Goal: Task Accomplishment & Management: Manage account settings

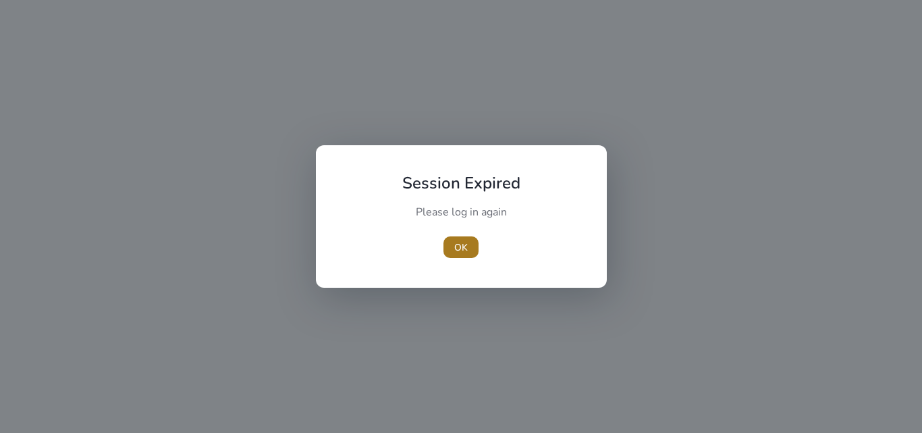
click at [457, 238] on span "button" at bounding box center [461, 247] width 35 height 32
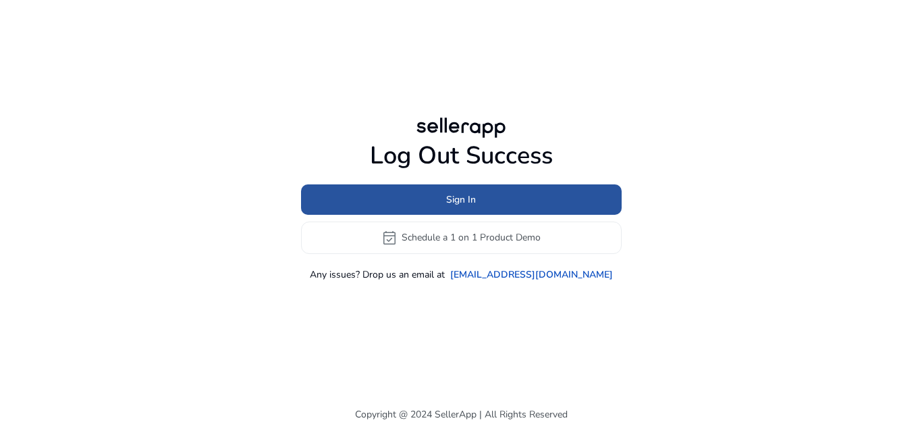
click at [465, 198] on span "Sign In" at bounding box center [461, 199] width 30 height 14
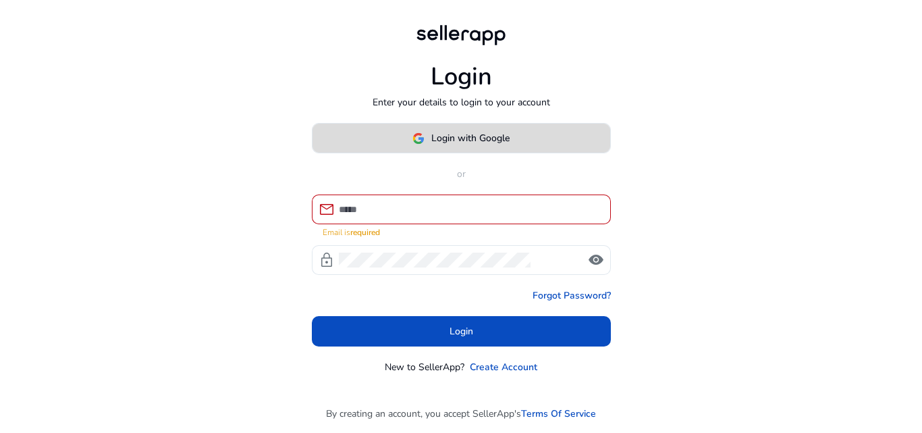
click at [477, 153] on button "Login with Google" at bounding box center [461, 138] width 299 height 30
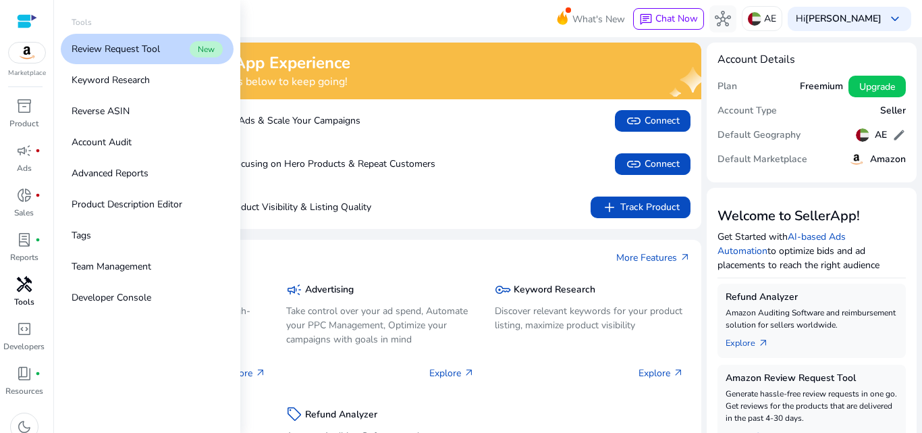
click at [24, 290] on span "handyman" at bounding box center [24, 284] width 16 height 16
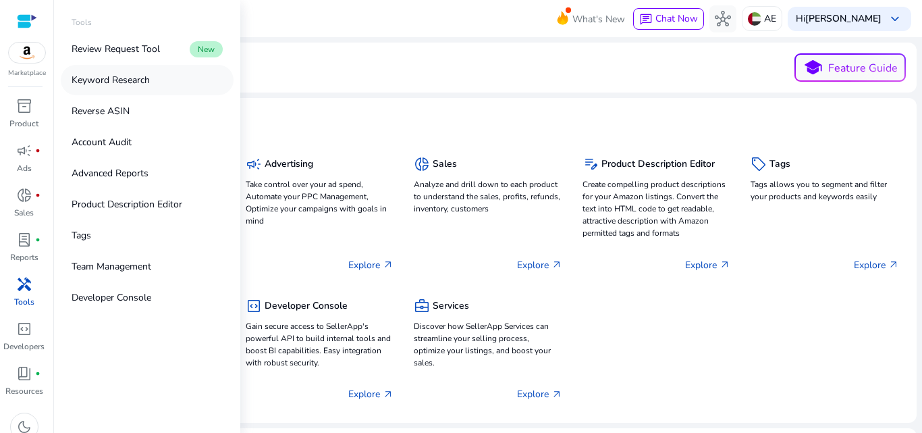
click at [113, 79] on p "Keyword Research" at bounding box center [111, 80] width 78 height 14
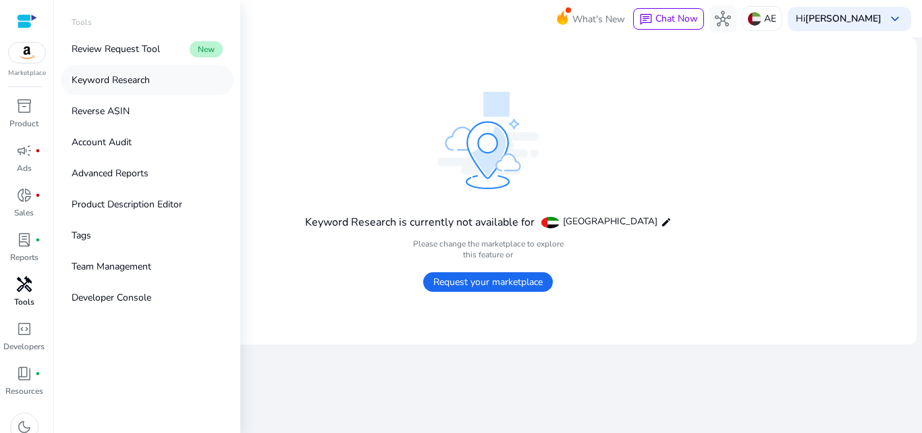
click at [116, 76] on p "Keyword Research" at bounding box center [111, 80] width 78 height 14
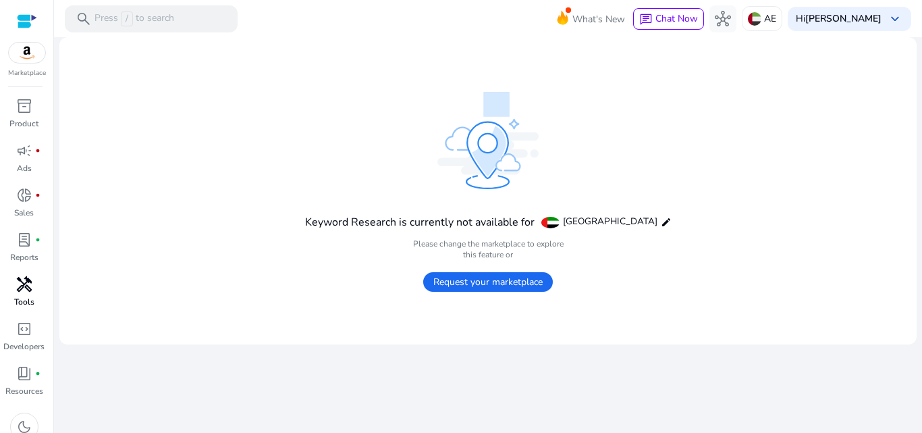
click at [335, 103] on div "Keyword Research is currently not available for United Arab Emirates edit Pleas…" at bounding box center [488, 191] width 367 height 198
click at [163, 18] on p "Press / to search" at bounding box center [135, 18] width 80 height 15
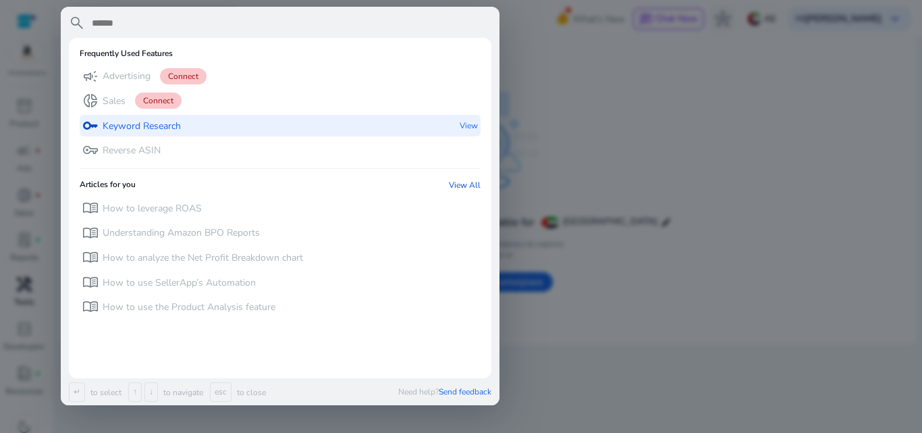
click at [163, 123] on p "Keyword Research" at bounding box center [142, 126] width 78 height 14
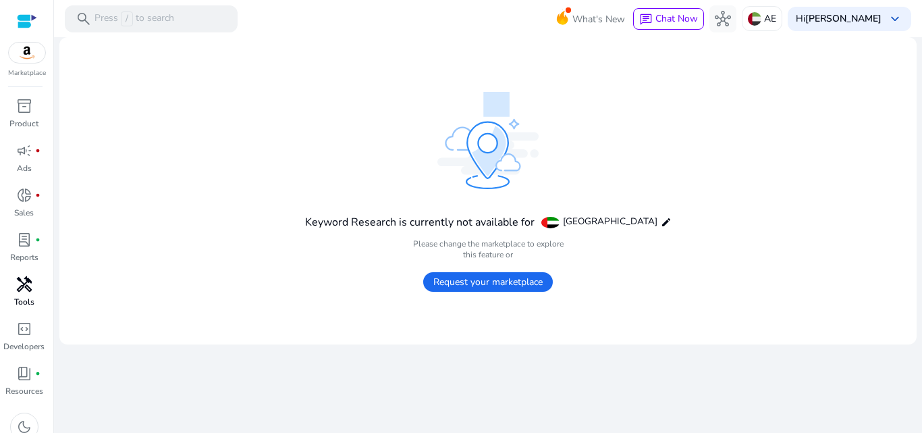
click at [452, 288] on span "Request your marketplace" at bounding box center [488, 282] width 130 height 20
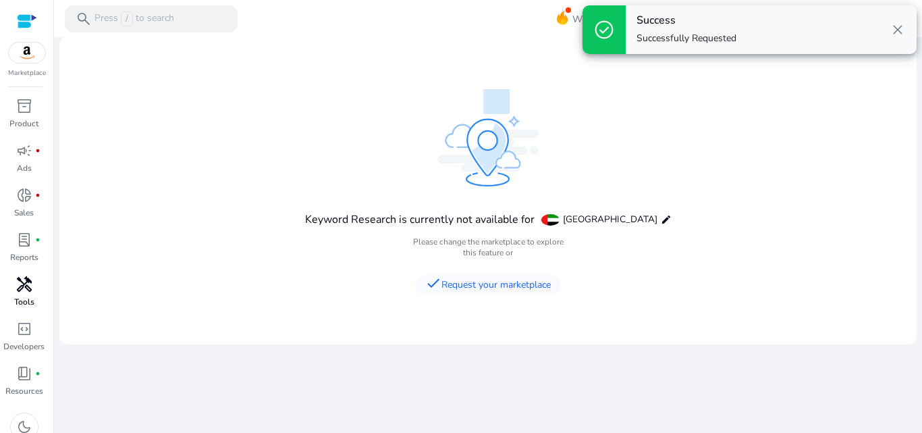
click at [273, 87] on mat-card "Keyword Research is currently not available for United Arab Emirates edit Pleas…" at bounding box center [487, 190] width 857 height 307
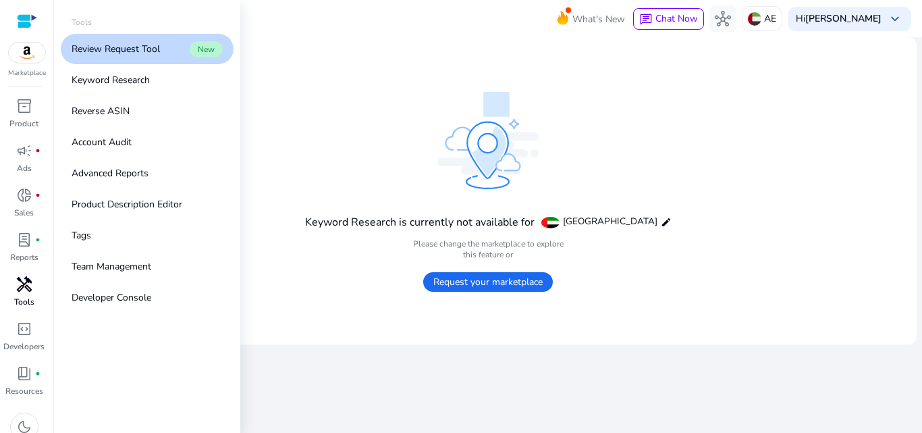
click at [30, 283] on span "handyman" at bounding box center [24, 284] width 16 height 16
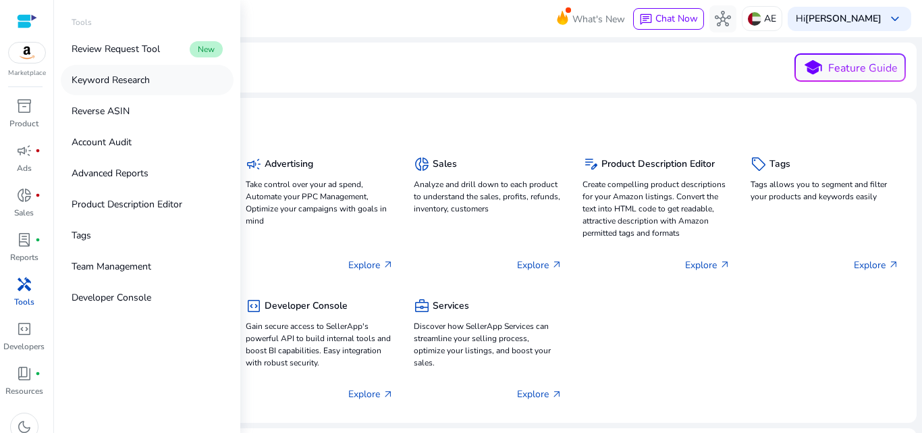
click at [155, 83] on link "Keyword Research" at bounding box center [147, 80] width 173 height 30
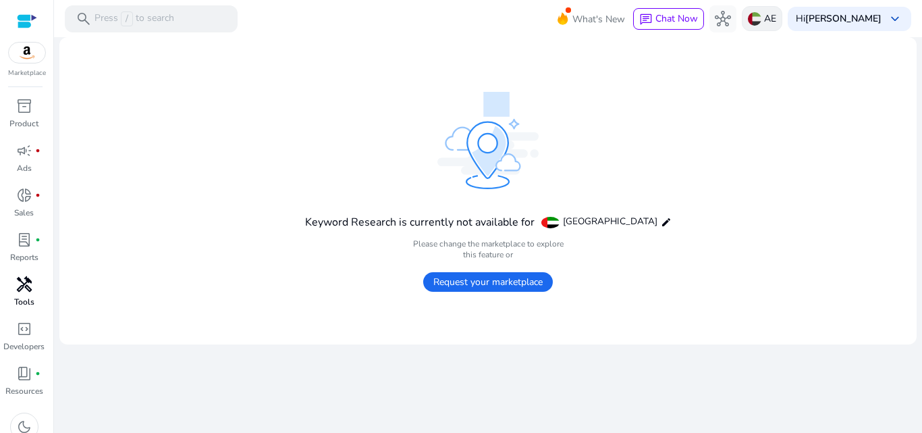
click at [762, 21] on img at bounding box center [755, 19] width 14 height 14
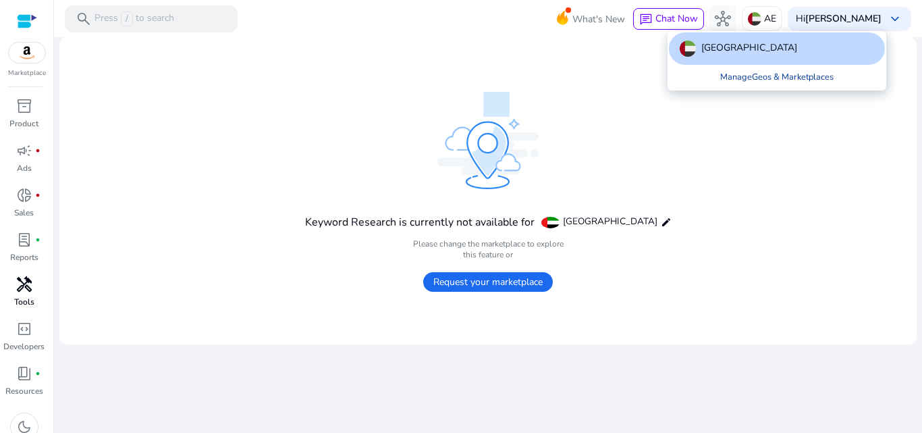
click at [753, 76] on link "Manage Geos & Marketplaces" at bounding box center [777, 77] width 135 height 24
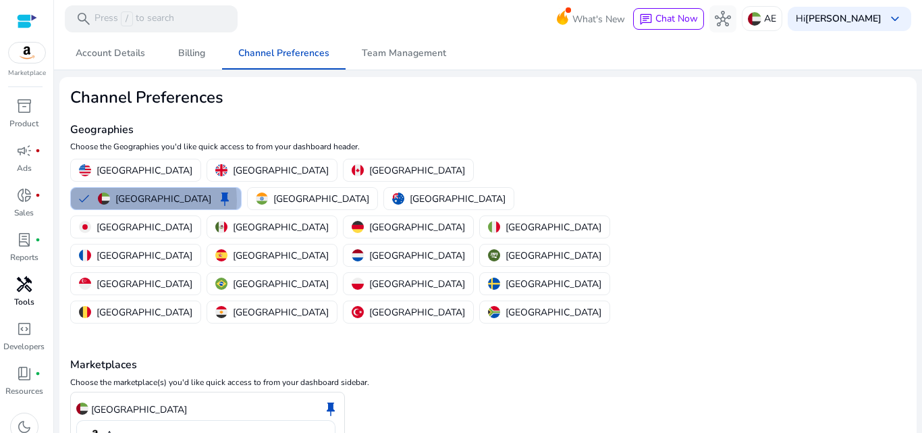
click at [211, 192] on p "[GEOGRAPHIC_DATA]" at bounding box center [163, 199] width 96 height 14
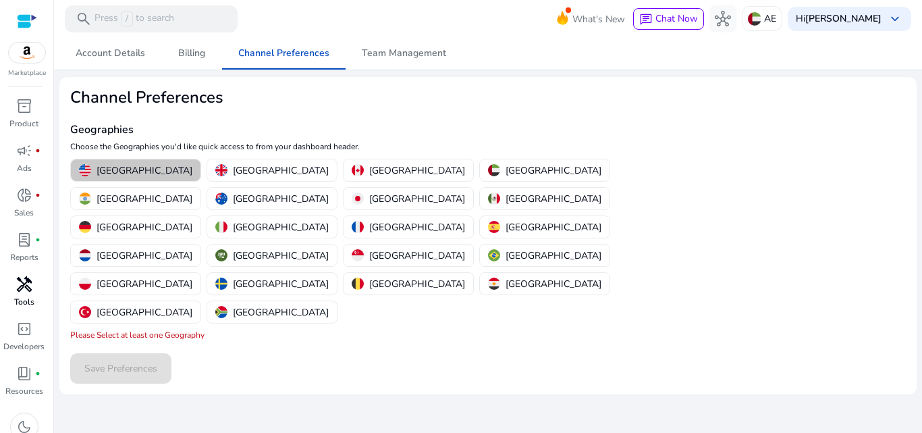
click at [141, 172] on p "[GEOGRAPHIC_DATA]" at bounding box center [145, 170] width 96 height 14
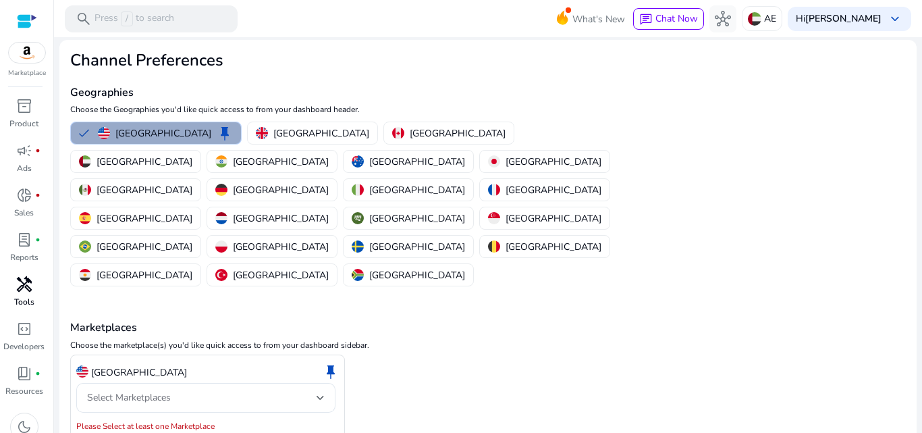
click at [201, 128] on button "United States keep" at bounding box center [156, 133] width 170 height 22
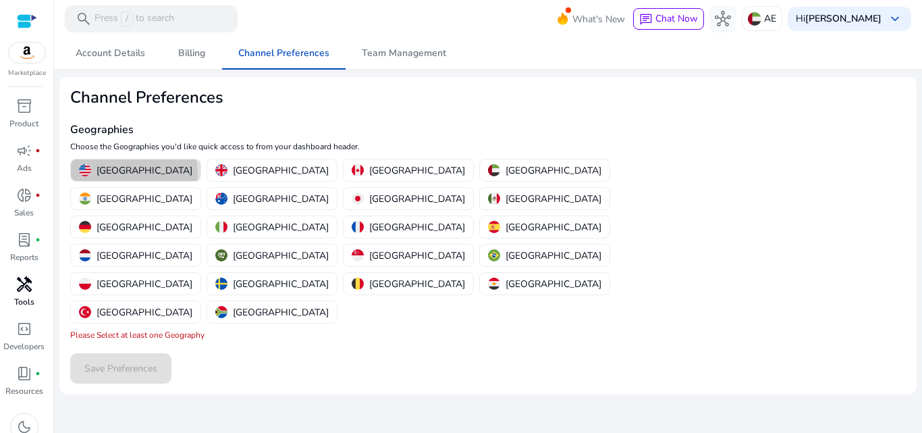
click at [134, 174] on p "[GEOGRAPHIC_DATA]" at bounding box center [145, 170] width 96 height 14
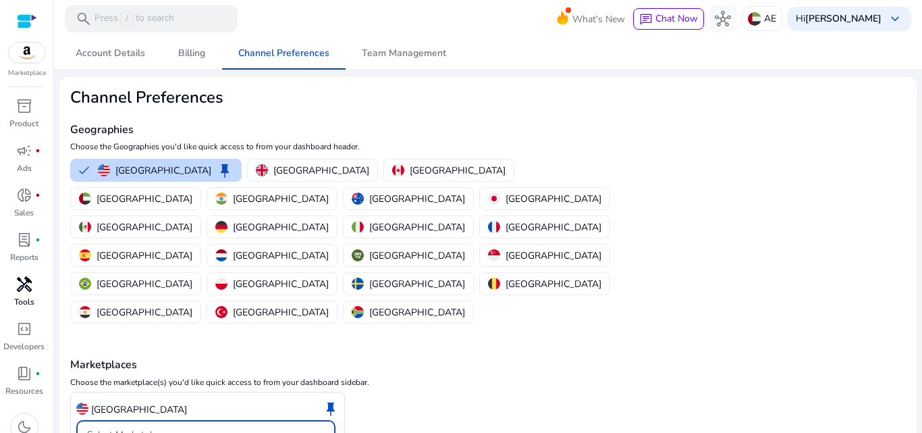
click at [194, 427] on div "Select Marketplaces" at bounding box center [202, 434] width 230 height 15
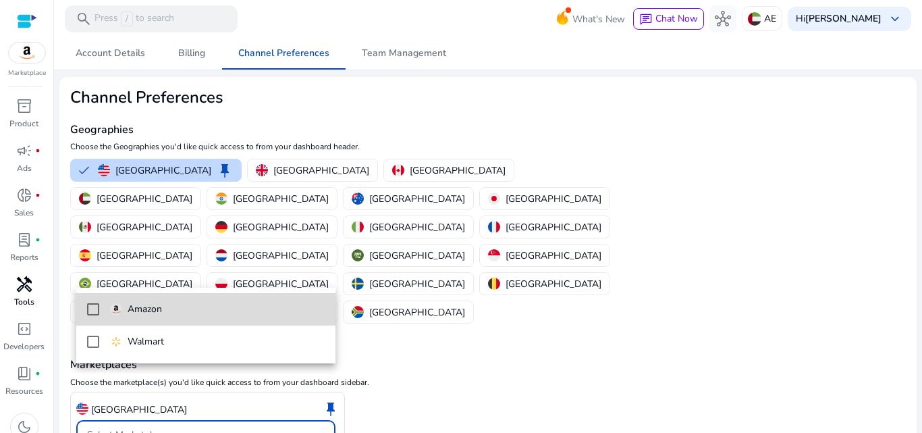
click at [178, 310] on span "Amazon" at bounding box center [217, 309] width 215 height 15
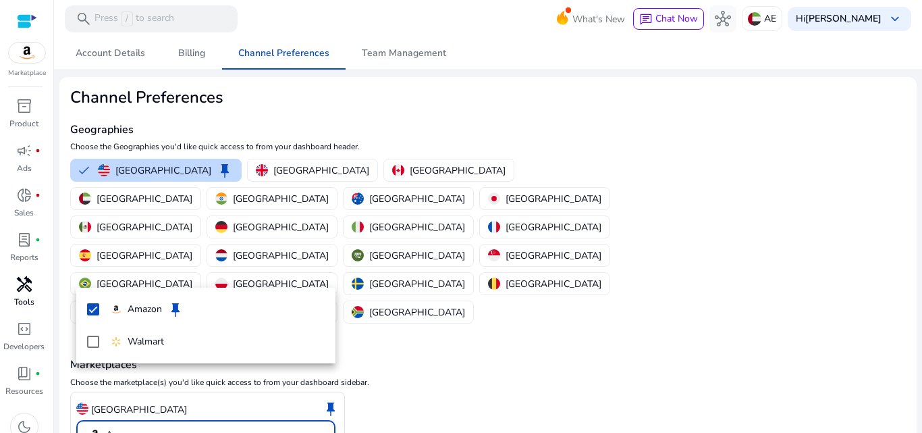
drag, startPoint x: 920, startPoint y: 28, endPoint x: 920, endPoint y: 176, distance: 147.9
click at [920, 176] on div at bounding box center [461, 216] width 922 height 433
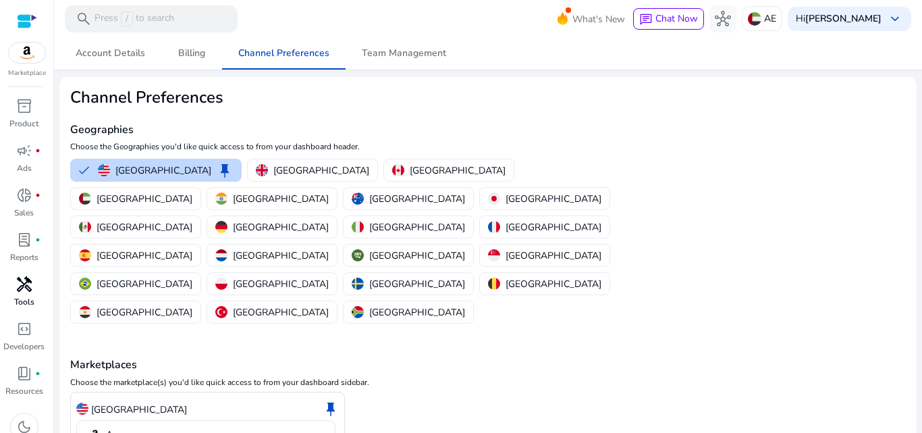
drag, startPoint x: 915, startPoint y: 352, endPoint x: 920, endPoint y: 362, distance: 11.2
click at [920, 362] on mat-sidenav-content "search Press / to search What's New chat Chat Now hub AE Hi Kashan Azam keyboar…" at bounding box center [488, 216] width 868 height 433
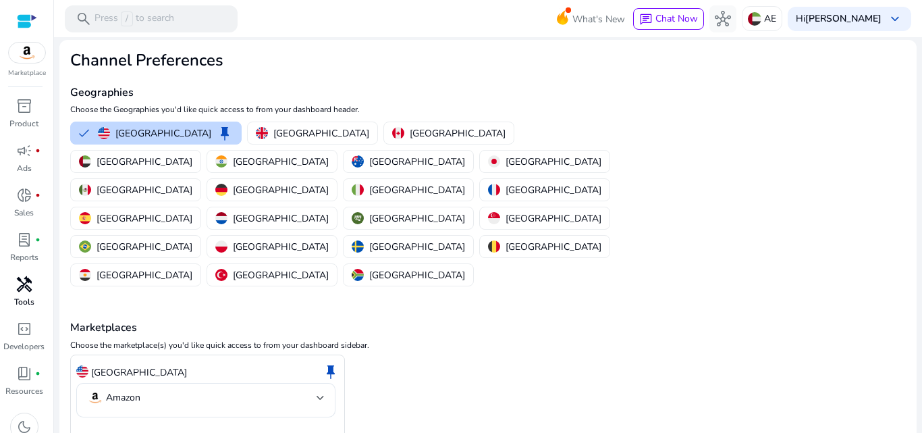
scroll to position [42, 0]
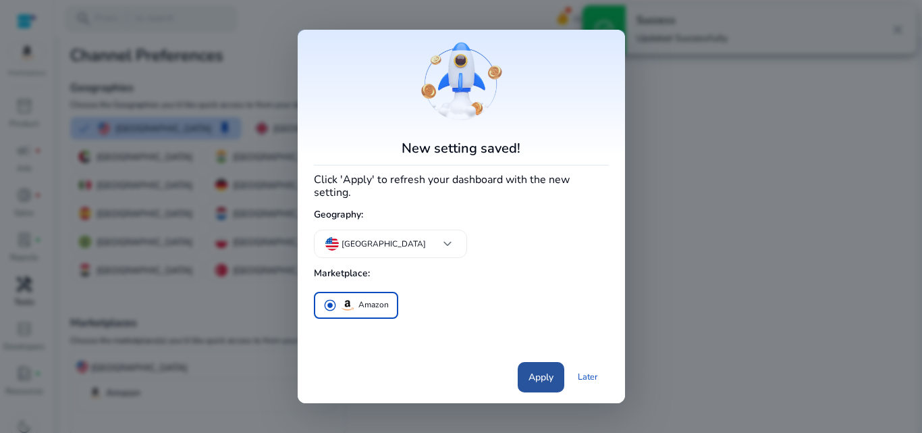
click at [548, 370] on span "Apply" at bounding box center [541, 377] width 25 height 14
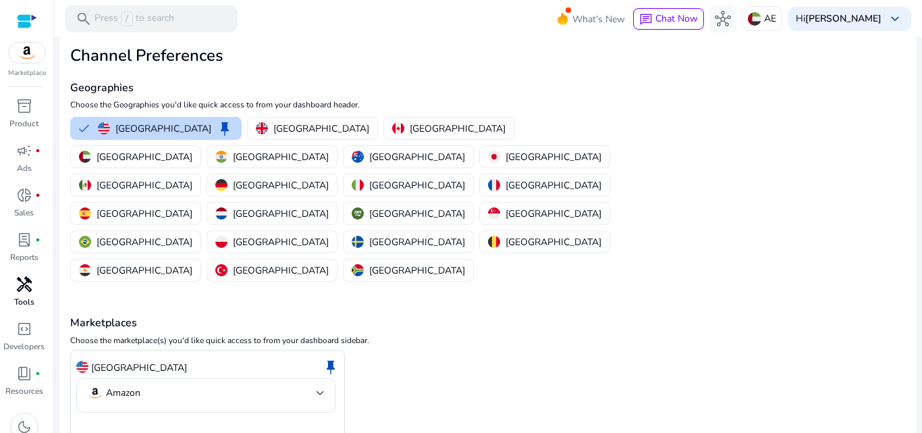
click at [17, 280] on span "handyman" at bounding box center [24, 284] width 16 height 16
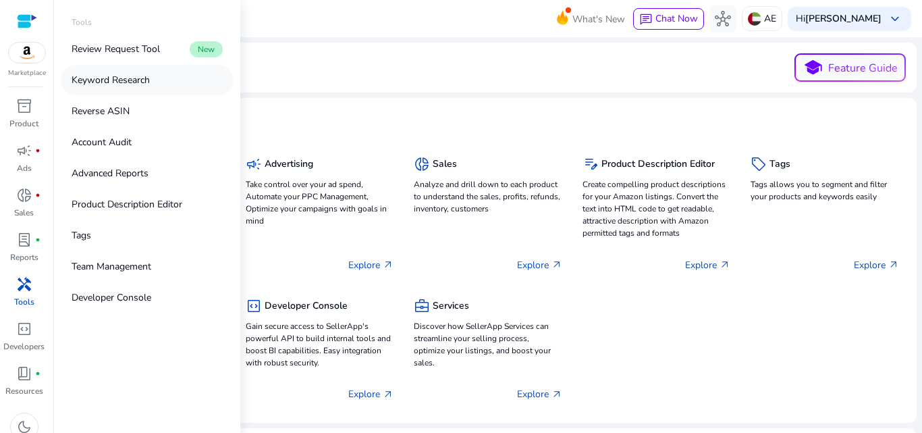
click at [112, 86] on p "Keyword Research" at bounding box center [111, 80] width 78 height 14
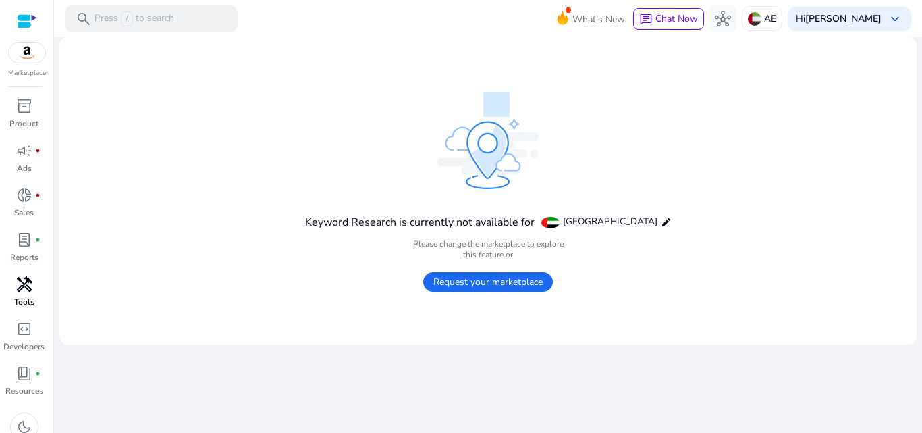
click at [413, 72] on mat-card "Keyword Research is currently not available for United Arab Emirates edit Pleas…" at bounding box center [487, 190] width 857 height 307
click at [662, 223] on mat-icon "edit" at bounding box center [666, 222] width 11 height 11
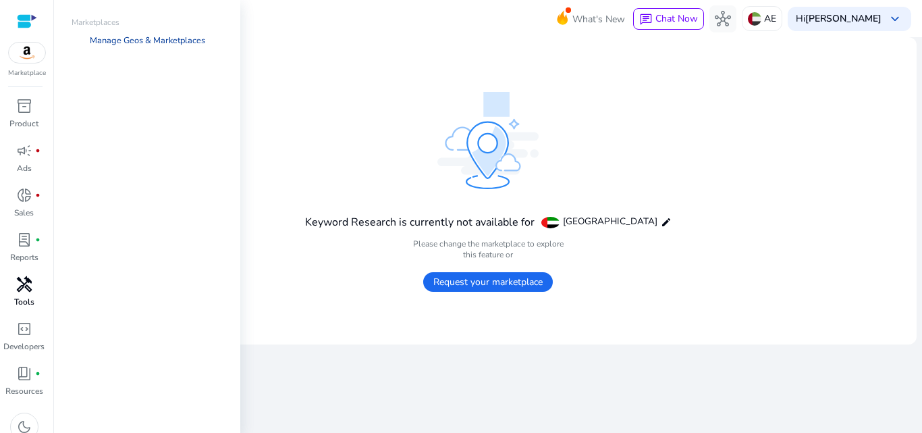
click at [124, 37] on link "Manage Geos & Marketplaces" at bounding box center [147, 40] width 137 height 24
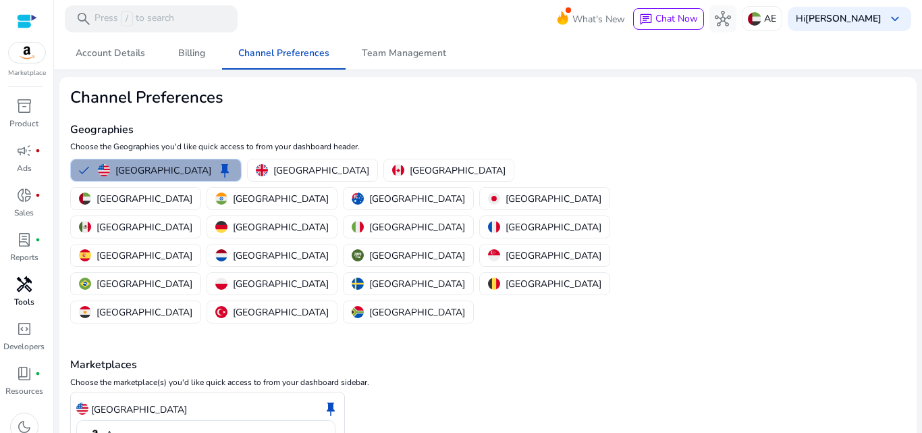
click at [155, 174] on p "[GEOGRAPHIC_DATA]" at bounding box center [163, 170] width 96 height 14
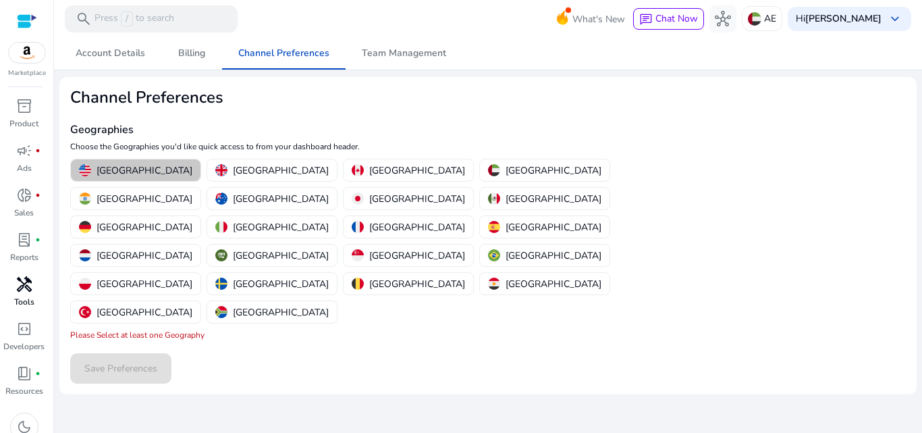
click at [135, 165] on p "[GEOGRAPHIC_DATA]" at bounding box center [145, 170] width 96 height 14
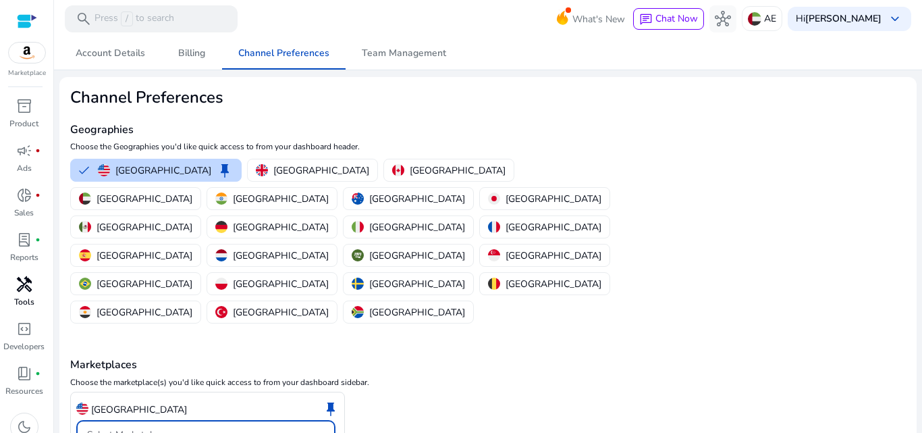
click at [191, 427] on div "Select Marketplaces" at bounding box center [202, 434] width 230 height 15
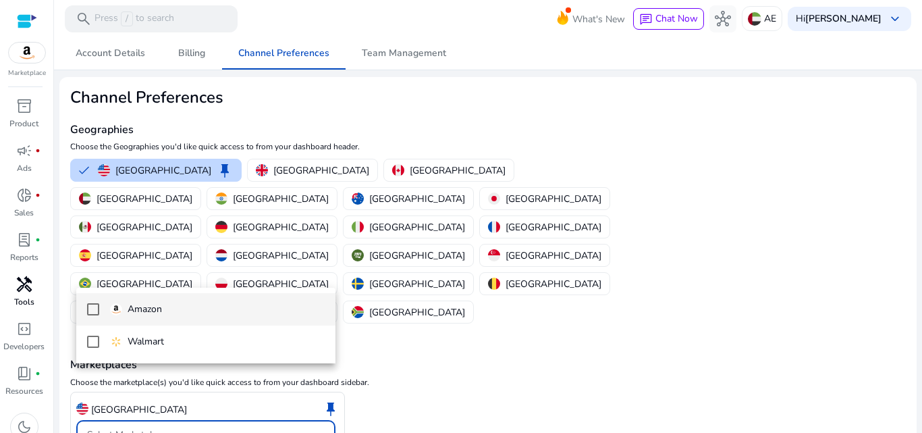
click at [171, 315] on span "Amazon" at bounding box center [217, 309] width 215 height 15
drag, startPoint x: 922, startPoint y: 202, endPoint x: 922, endPoint y: 272, distance: 70.2
click at [922, 272] on div at bounding box center [461, 216] width 922 height 433
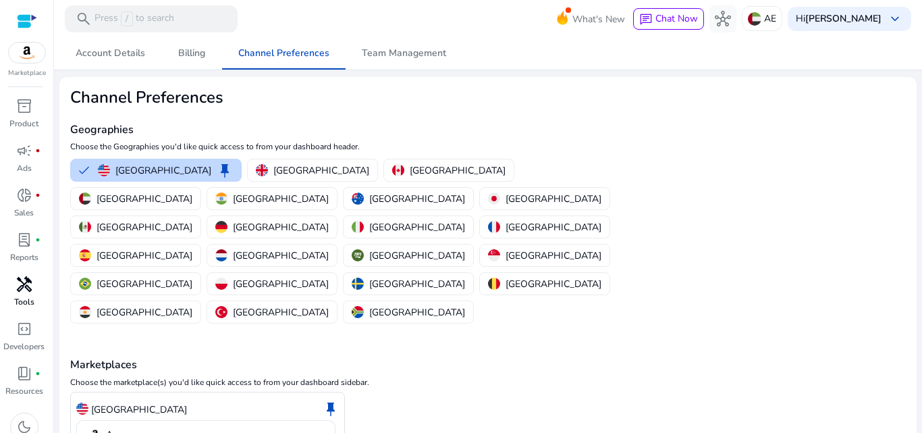
scroll to position [42, 0]
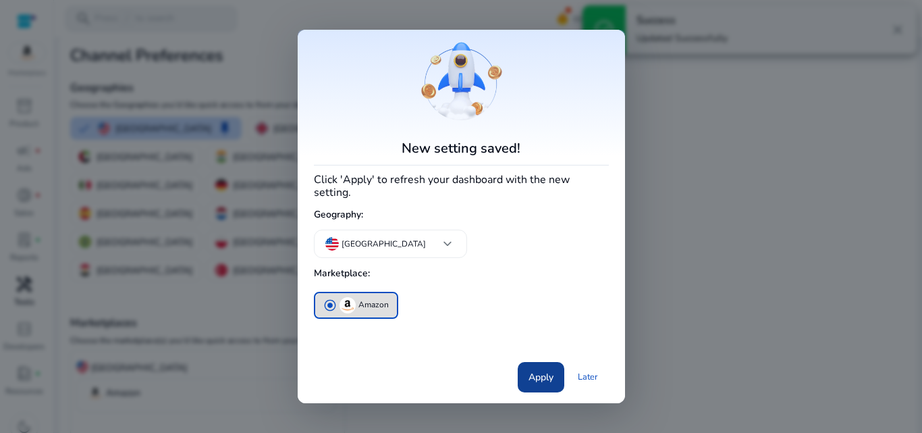
click at [552, 371] on span "Apply" at bounding box center [541, 377] width 25 height 14
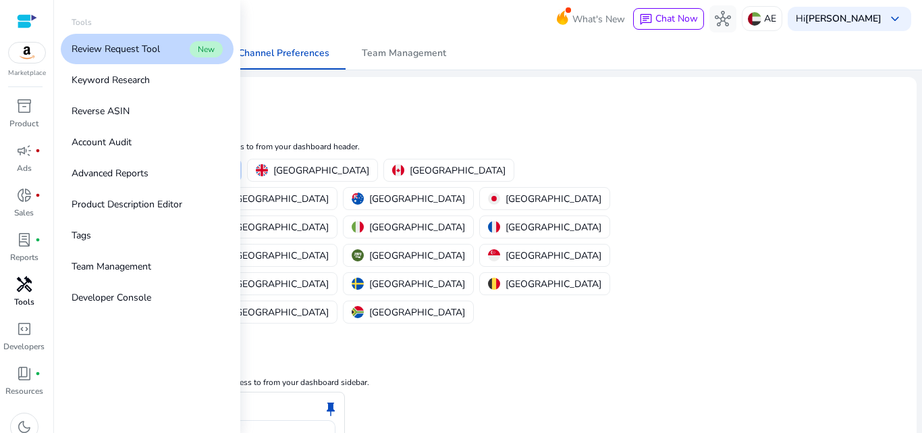
click at [20, 287] on span "handyman" at bounding box center [24, 284] width 16 height 16
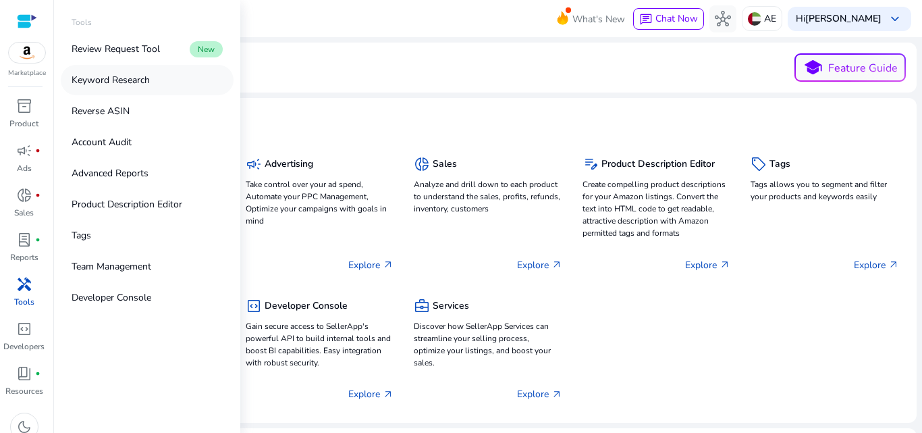
click at [151, 75] on link "Keyword Research" at bounding box center [147, 80] width 173 height 30
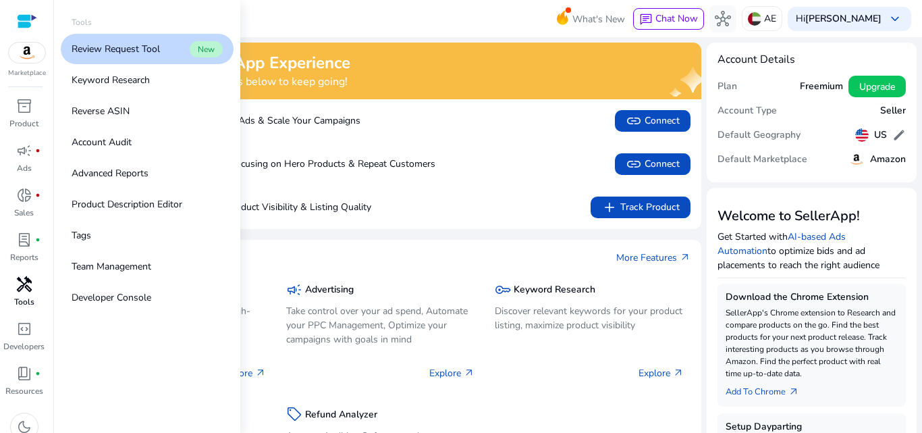
click at [13, 285] on div "handyman" at bounding box center [24, 284] width 38 height 22
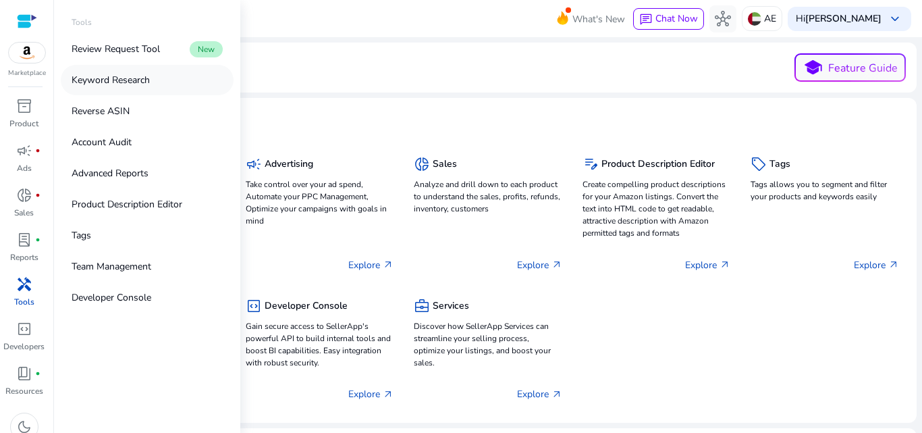
click at [150, 81] on p "Keyword Research" at bounding box center [111, 80] width 78 height 14
